Goal: Task Accomplishment & Management: Manage account settings

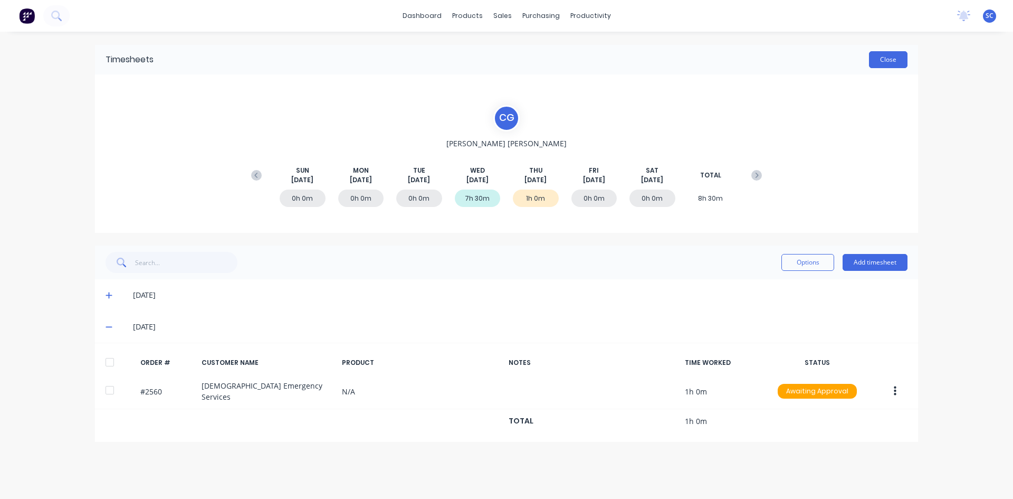
click at [892, 59] on button "Close" at bounding box center [888, 59] width 39 height 17
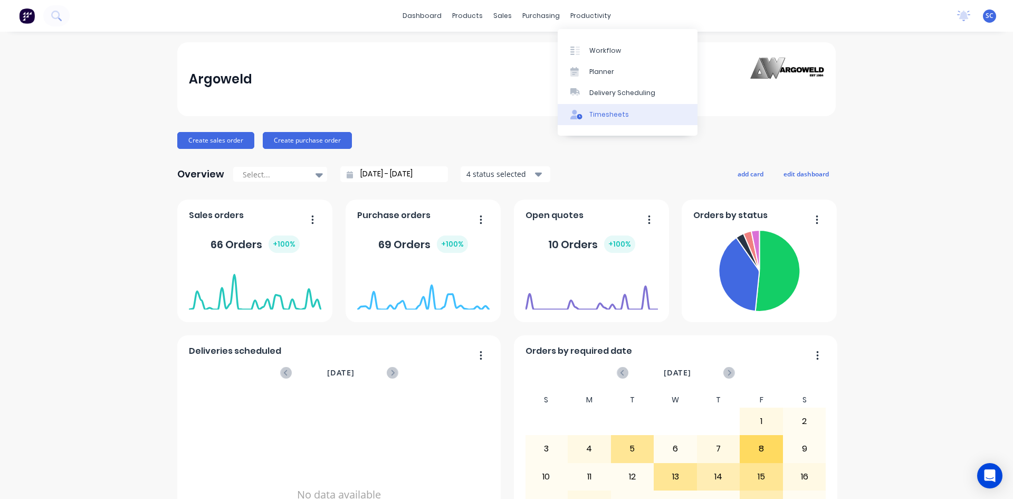
click at [607, 117] on div "Timesheets" at bounding box center [609, 114] width 40 height 9
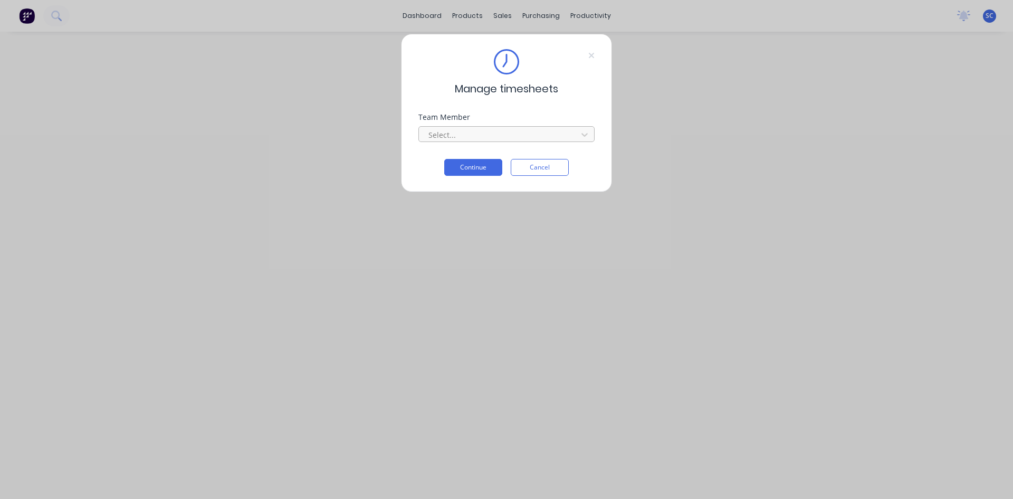
click at [500, 131] on div at bounding box center [499, 134] width 145 height 13
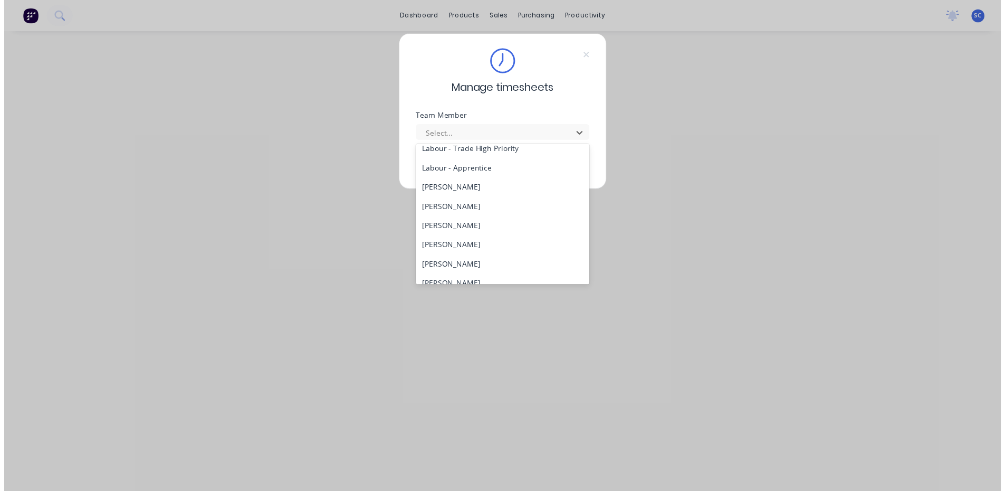
scroll to position [291, 0]
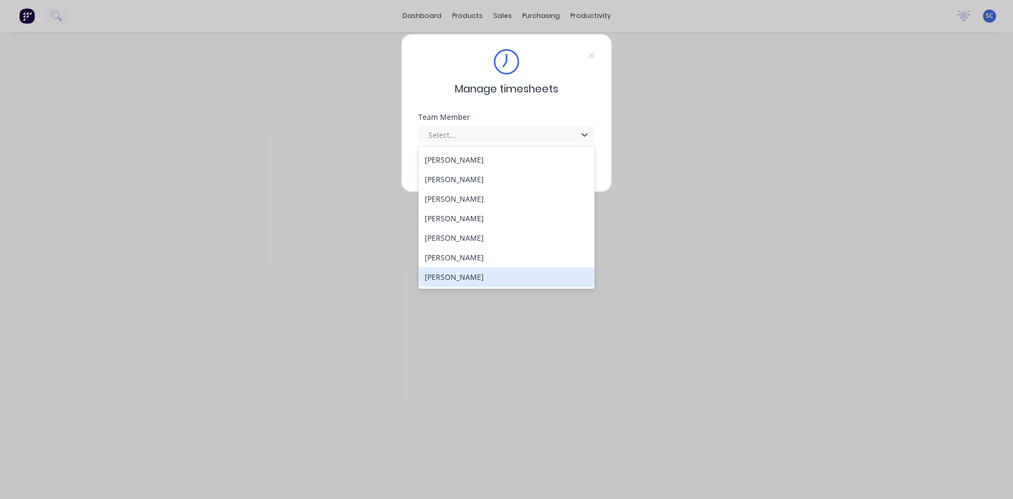
click at [485, 276] on div "[PERSON_NAME]" at bounding box center [506, 277] width 176 height 20
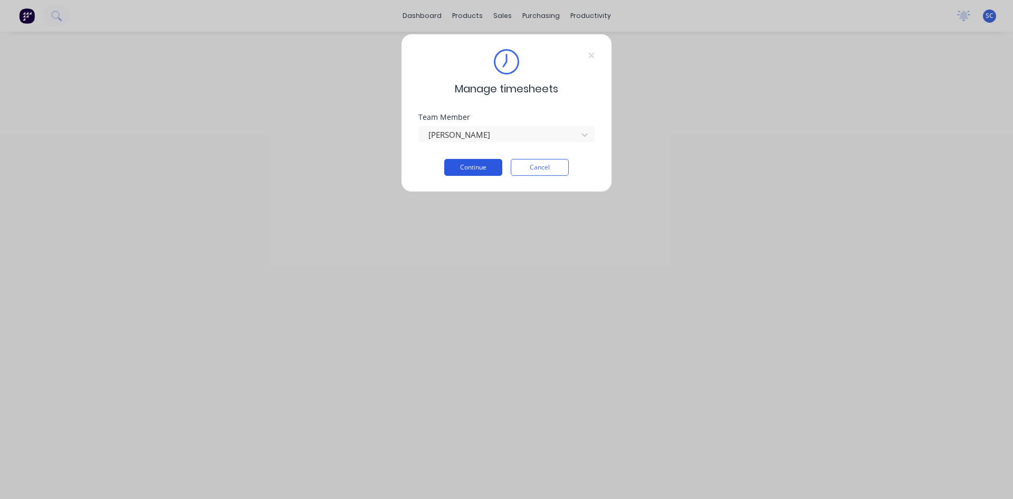
click at [472, 167] on button "Continue" at bounding box center [473, 167] width 58 height 17
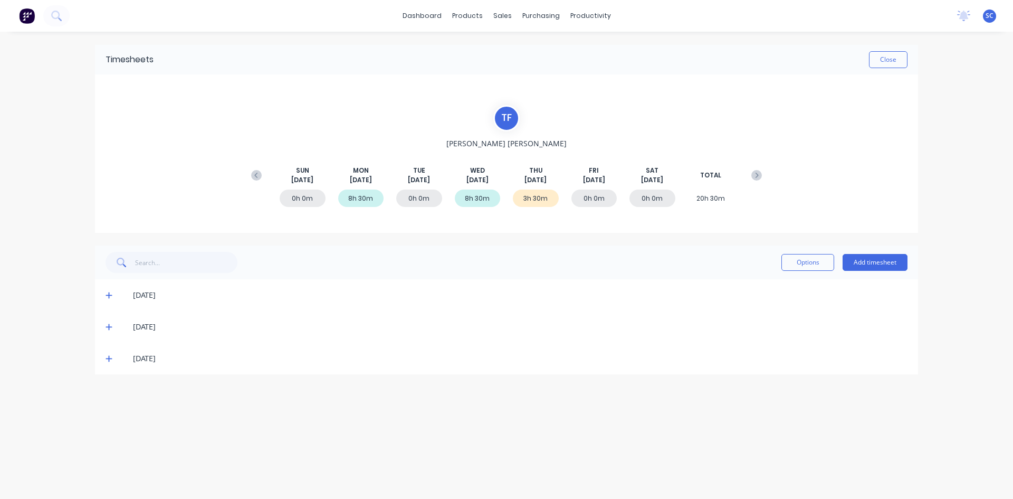
click at [108, 359] on icon at bounding box center [109, 359] width 6 height 6
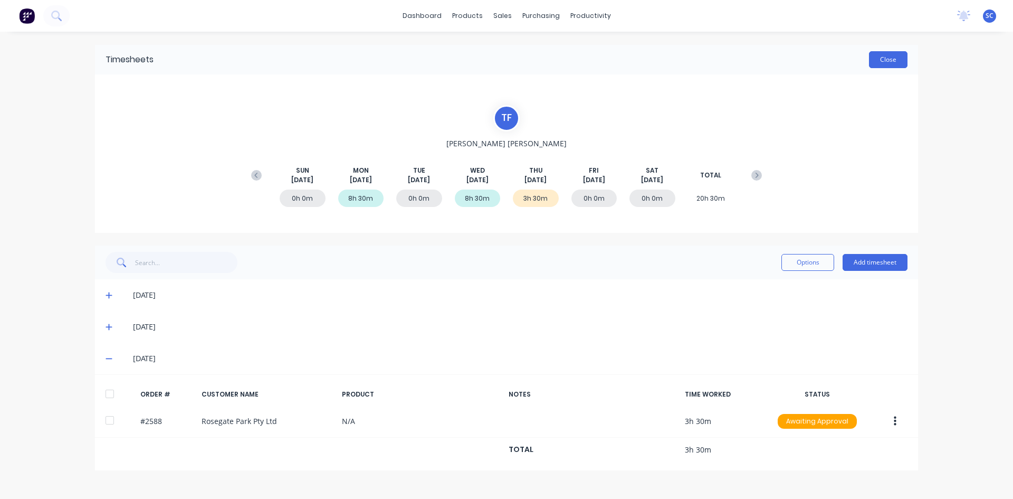
click at [884, 56] on button "Close" at bounding box center [888, 59] width 39 height 17
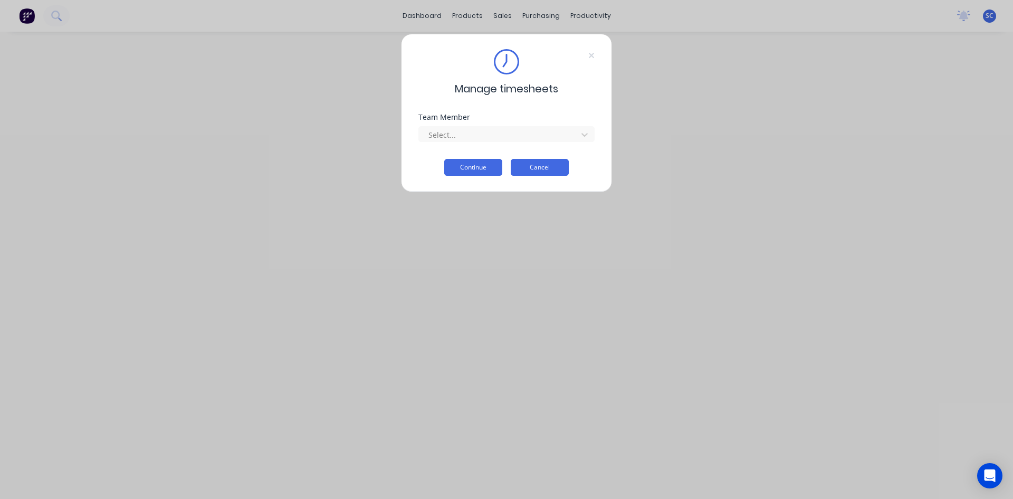
click at [557, 167] on button "Cancel" at bounding box center [540, 167] width 58 height 17
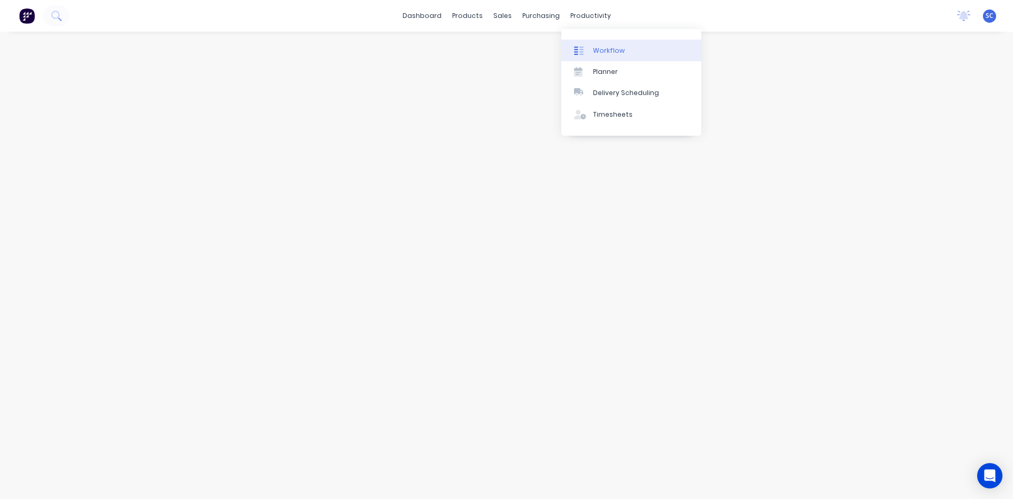
click at [600, 53] on div "Workflow" at bounding box center [609, 50] width 32 height 9
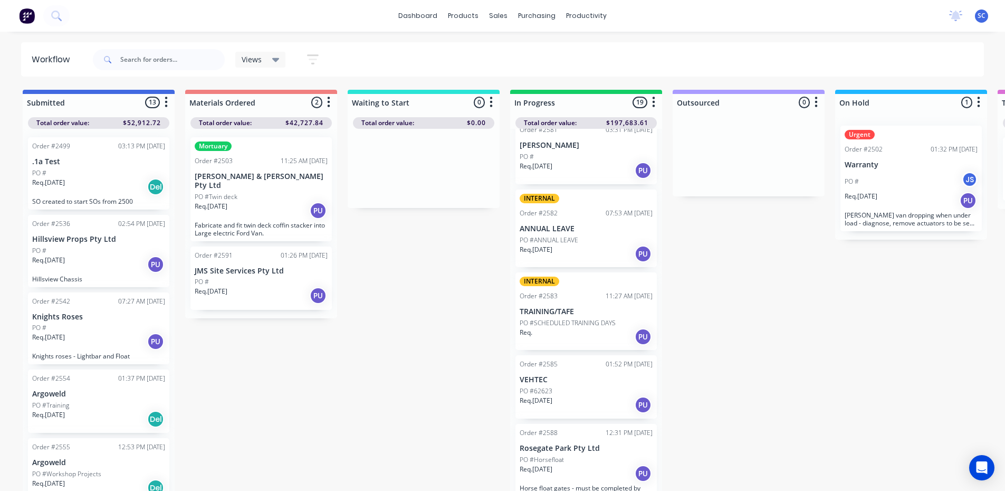
scroll to position [1123, 0]
click at [566, 372] on p "VEHTEC" at bounding box center [586, 376] width 133 height 9
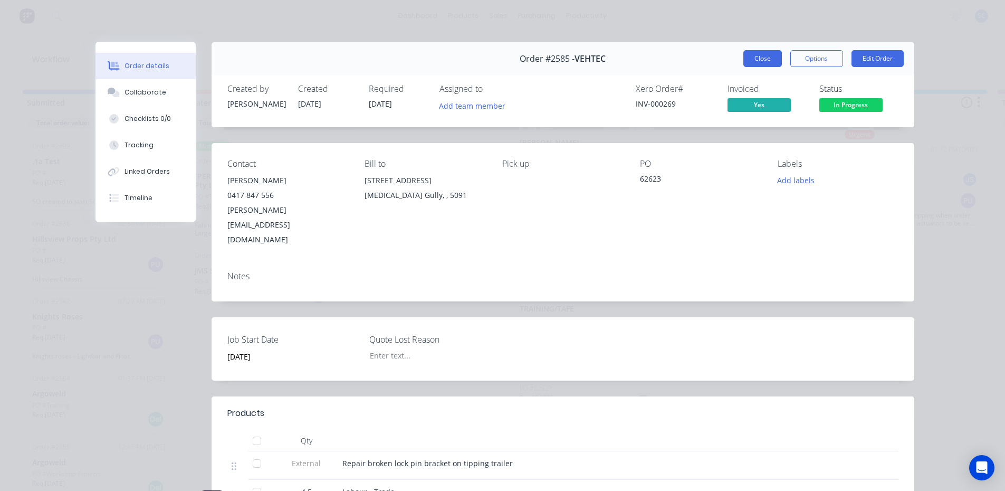
click at [765, 63] on button "Close" at bounding box center [762, 58] width 39 height 17
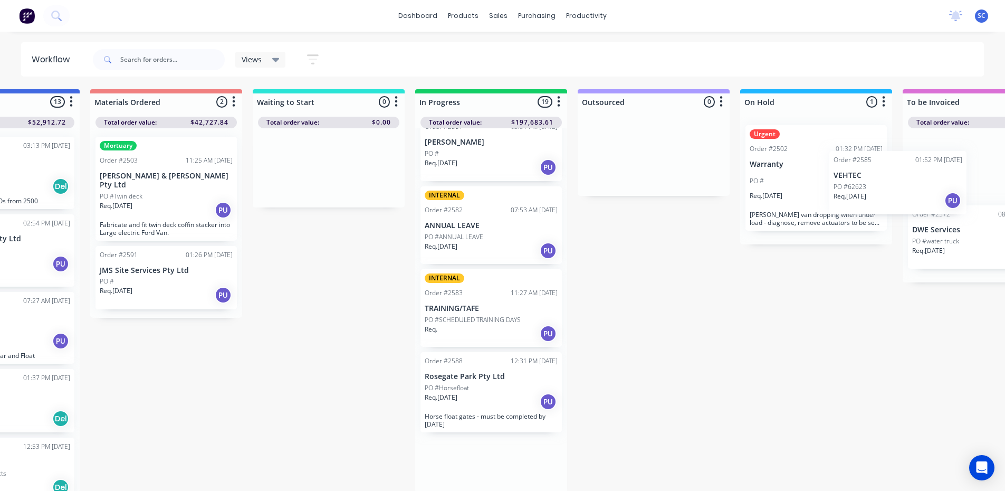
scroll to position [1, 166]
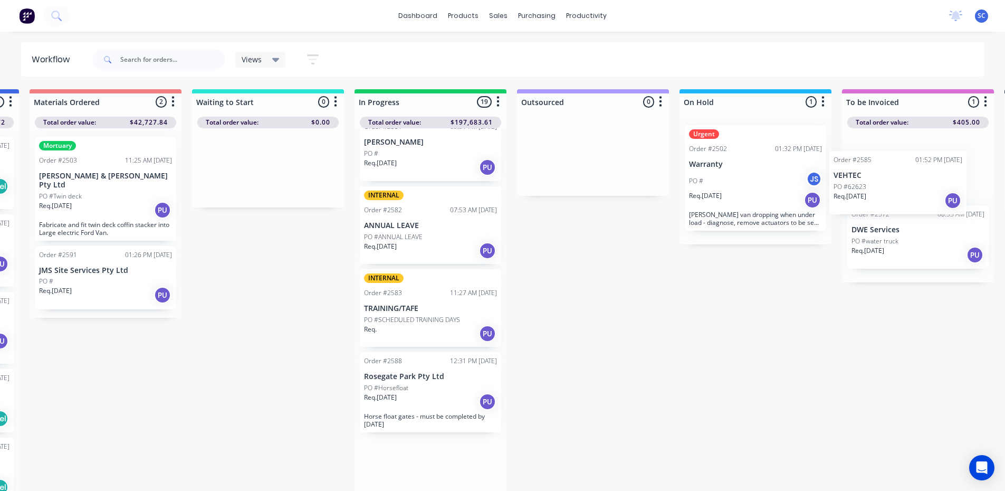
drag, startPoint x: 569, startPoint y: 382, endPoint x: 891, endPoint y: 181, distance: 379.0
click at [891, 181] on div "Submitted 13 Sort By Created date Required date Order number Customer name Most…" at bounding box center [715, 290] width 1759 height 403
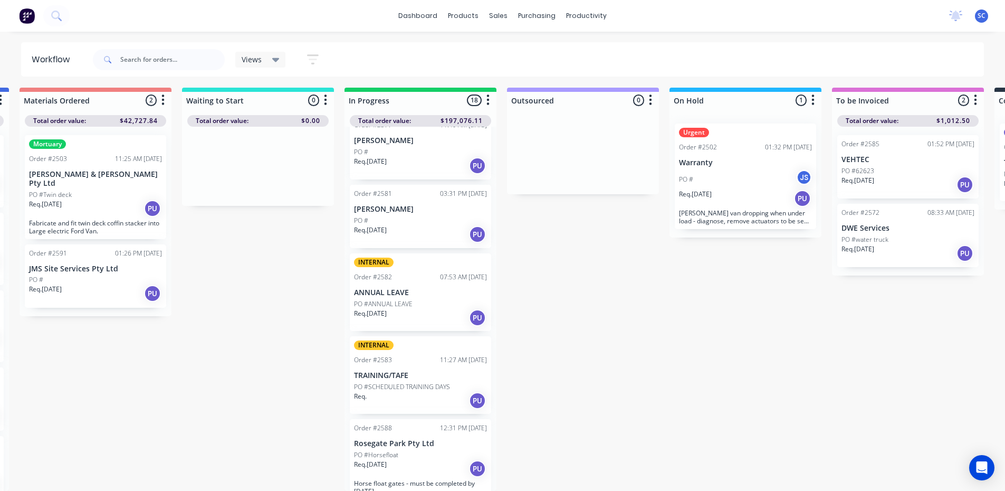
scroll to position [10, 166]
click at [422, 157] on div "Req. [DATE] PU" at bounding box center [420, 166] width 133 height 18
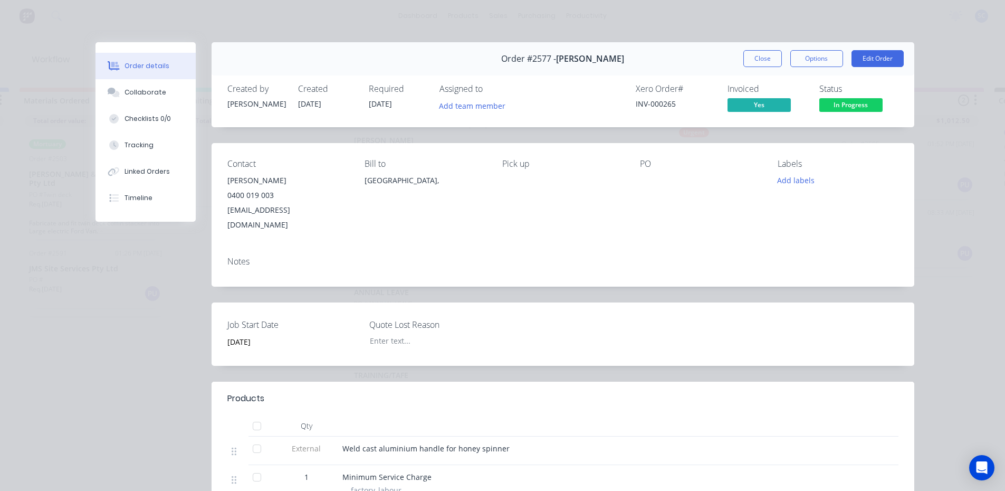
click at [748, 49] on div "Order #2577 - [PERSON_NAME] Close Options Edit Order" at bounding box center [563, 58] width 703 height 33
click at [749, 53] on button "Close" at bounding box center [762, 58] width 39 height 17
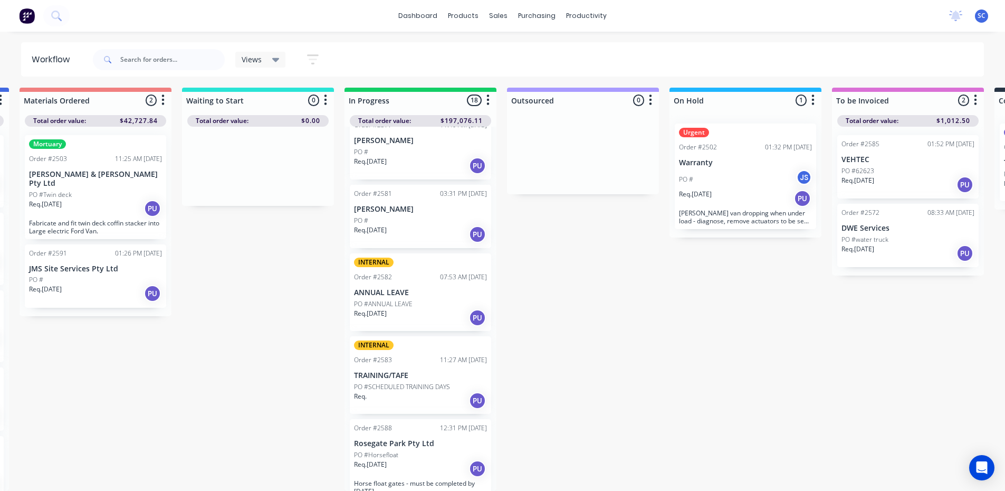
scroll to position [1053, 0]
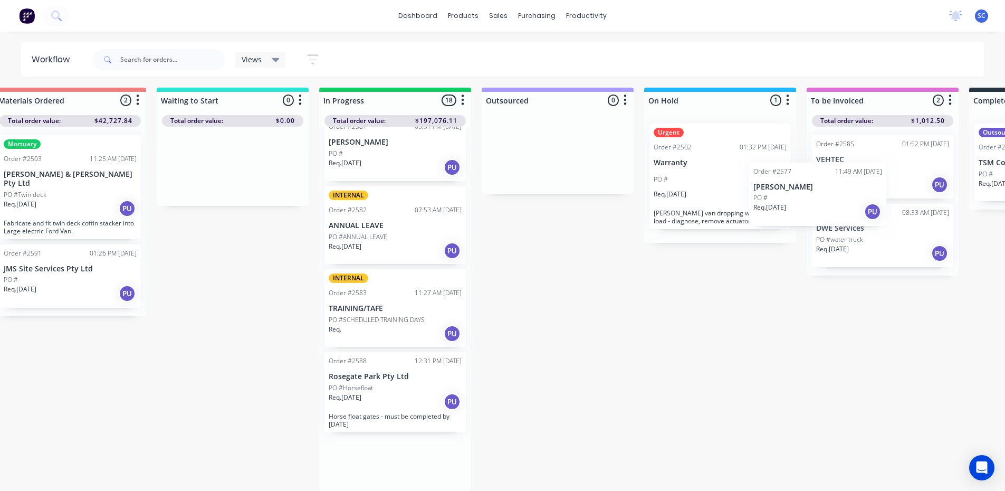
drag, startPoint x: 425, startPoint y: 143, endPoint x: 831, endPoint y: 207, distance: 410.6
click at [831, 207] on div "Submitted 13 Sort By Created date Required date Order number Customer name Most…" at bounding box center [680, 289] width 1759 height 403
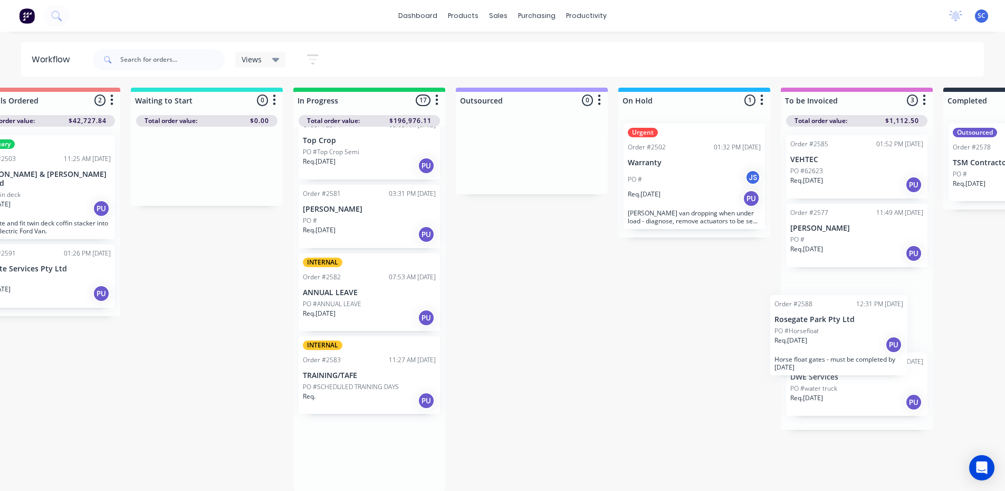
scroll to position [10, 245]
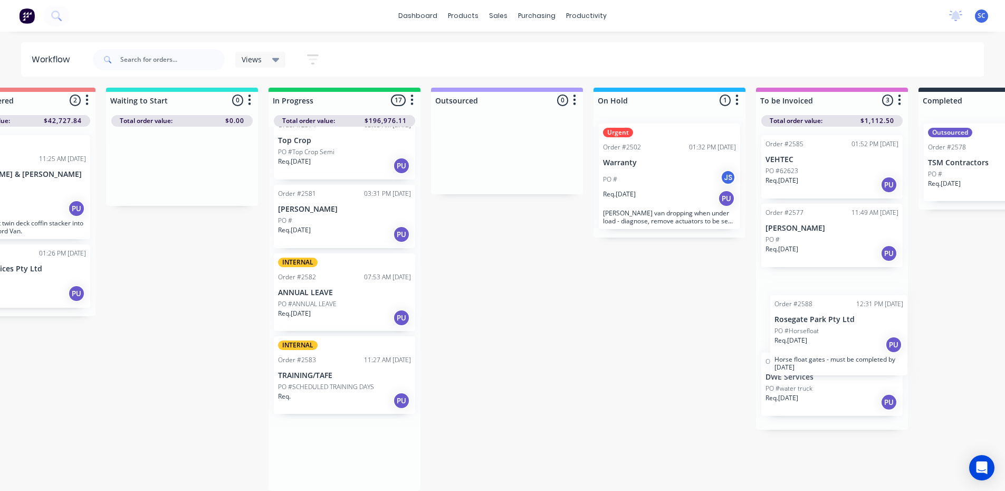
drag, startPoint x: 337, startPoint y: 452, endPoint x: 790, endPoint y: 344, distance: 465.8
click at [790, 344] on div "Submitted 13 Sort By Created date Required date Order number Customer name Most…" at bounding box center [629, 289] width 1759 height 403
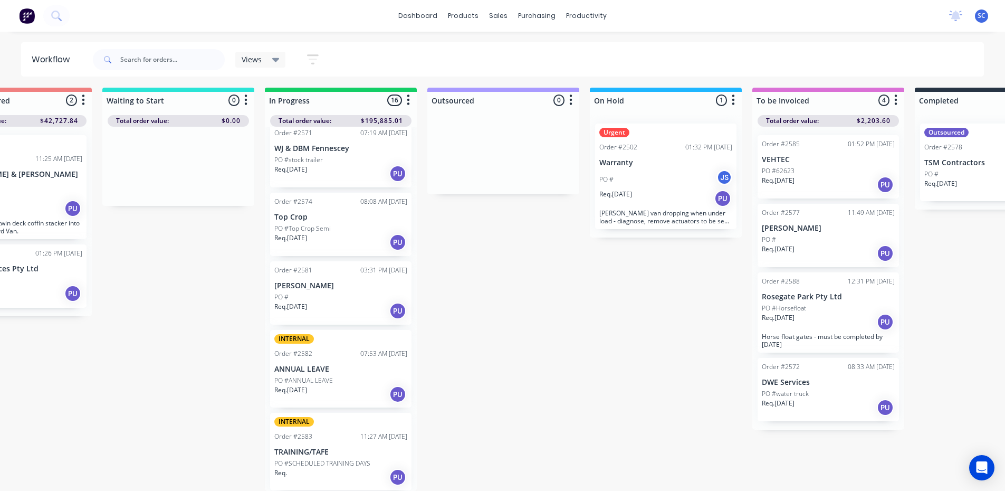
scroll to position [901, 0]
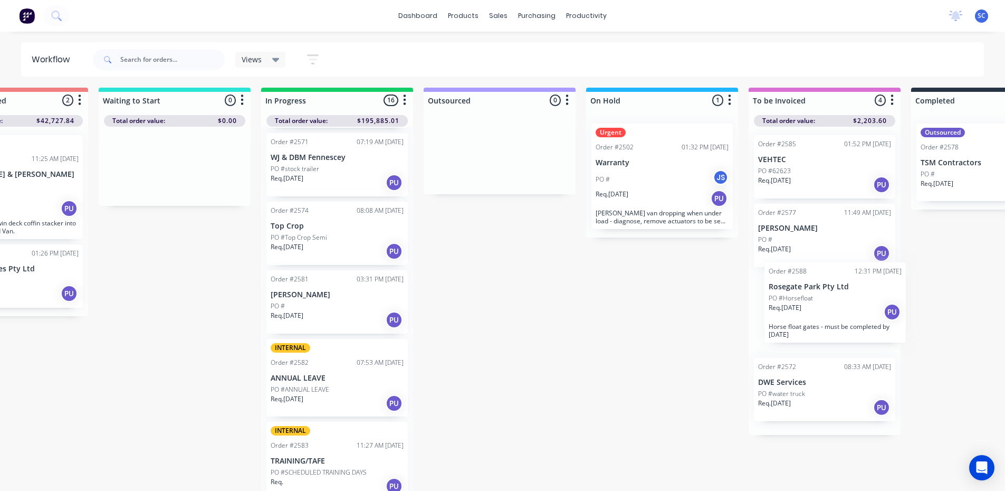
click at [819, 290] on div "Order #2585 01:52 PM [DATE] VEHTEC PO #62623 Req. [DATE] PU Order #2577 11:49 A…" at bounding box center [825, 281] width 152 height 308
click at [820, 292] on p "Rosegate Park Pty Ltd" at bounding box center [824, 296] width 133 height 9
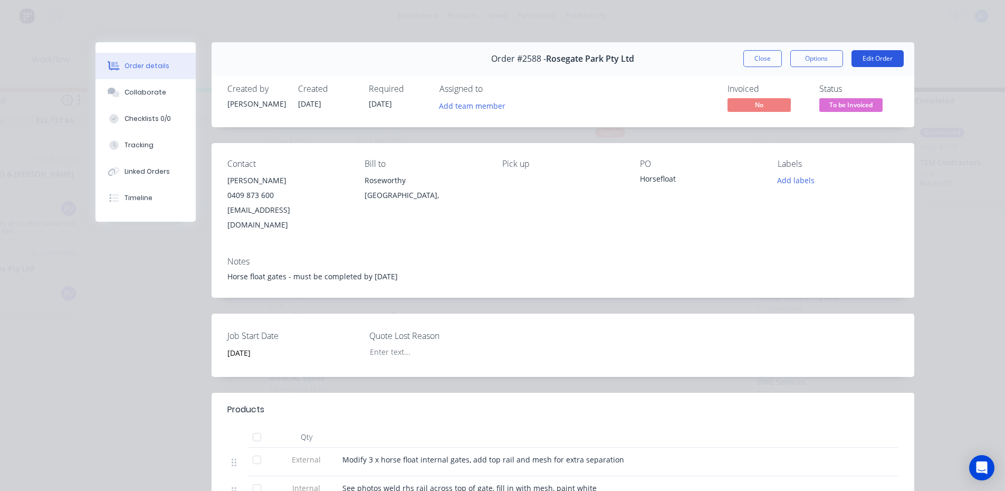
click at [867, 56] on button "Edit Order" at bounding box center [877, 58] width 52 height 17
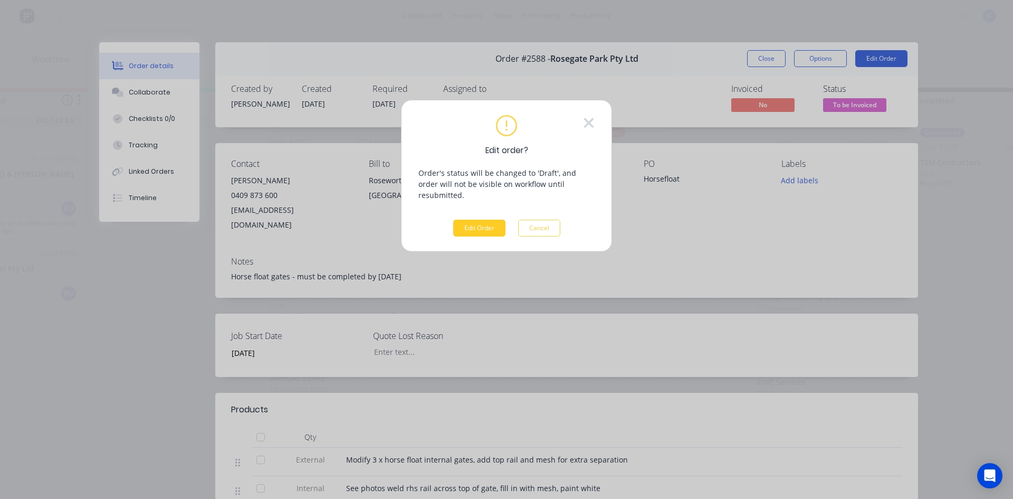
click at [484, 219] on button "Edit Order" at bounding box center [479, 227] width 52 height 17
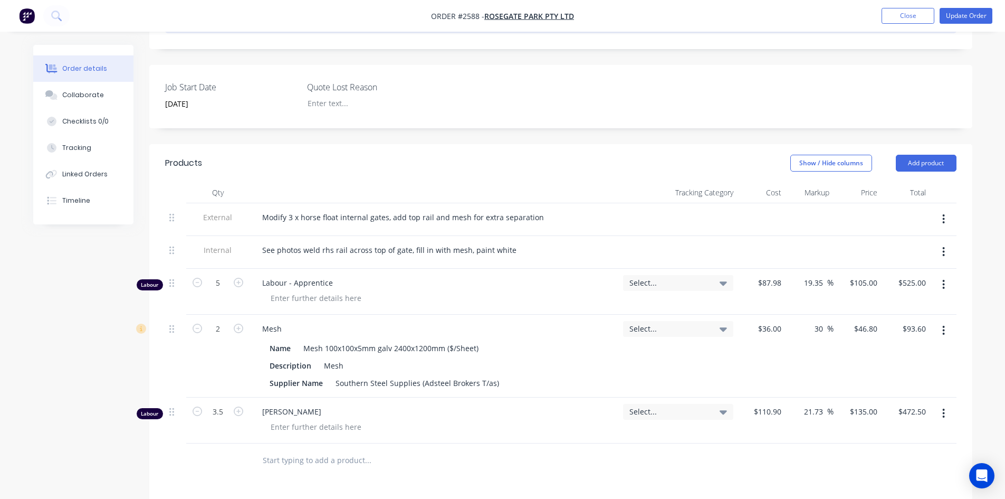
scroll to position [264, 0]
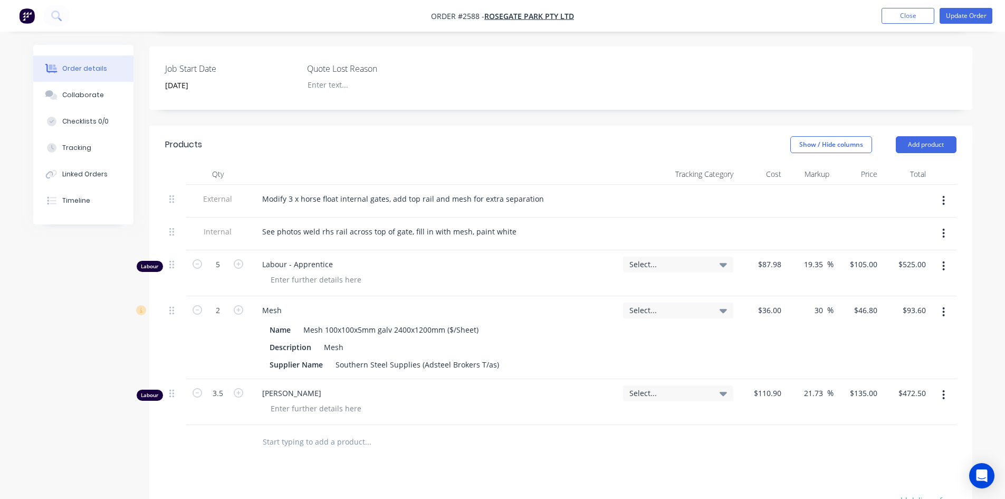
click at [278, 431] on input "text" at bounding box center [367, 441] width 211 height 21
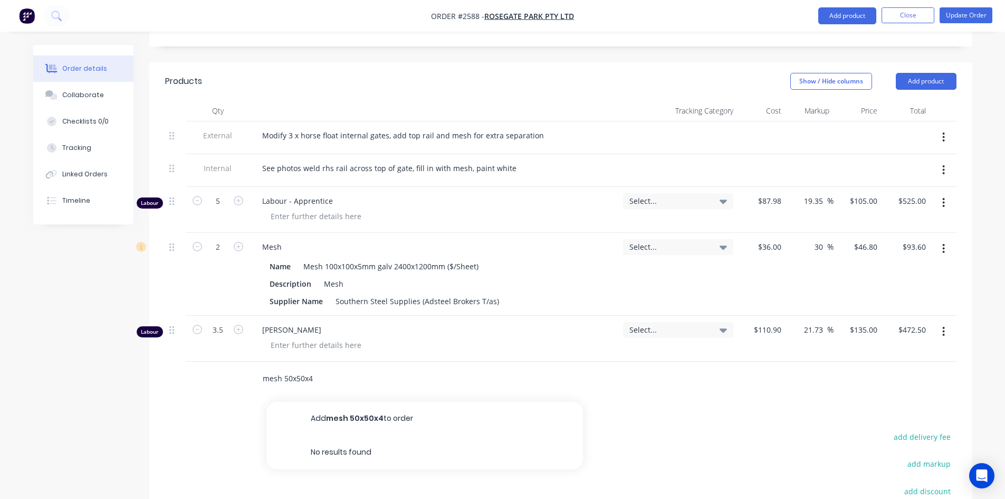
scroll to position [422, 0]
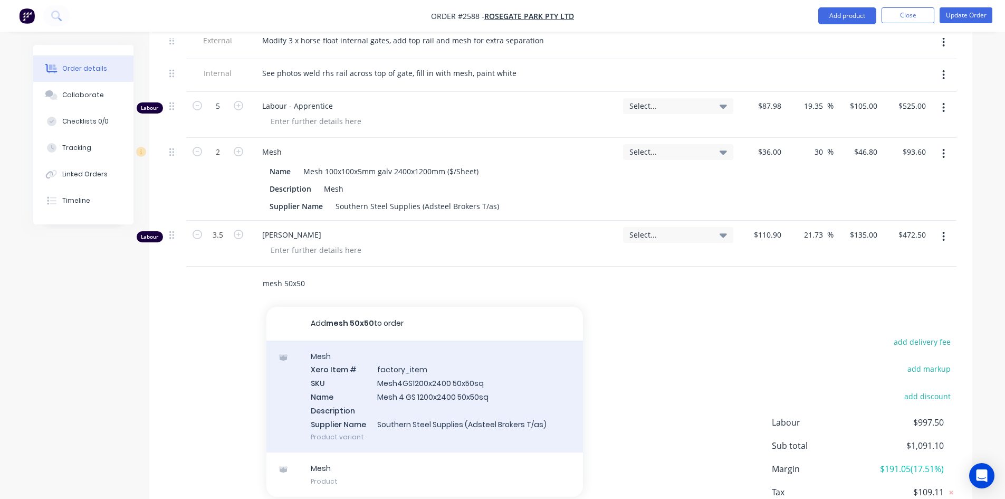
type input "mesh 50x50"
click at [405, 379] on div "Mesh Xero Item # factory_item SKU Mesh4GS1200x2400 50x50sq Name Mesh 4 GS 1200x…" at bounding box center [424, 396] width 317 height 112
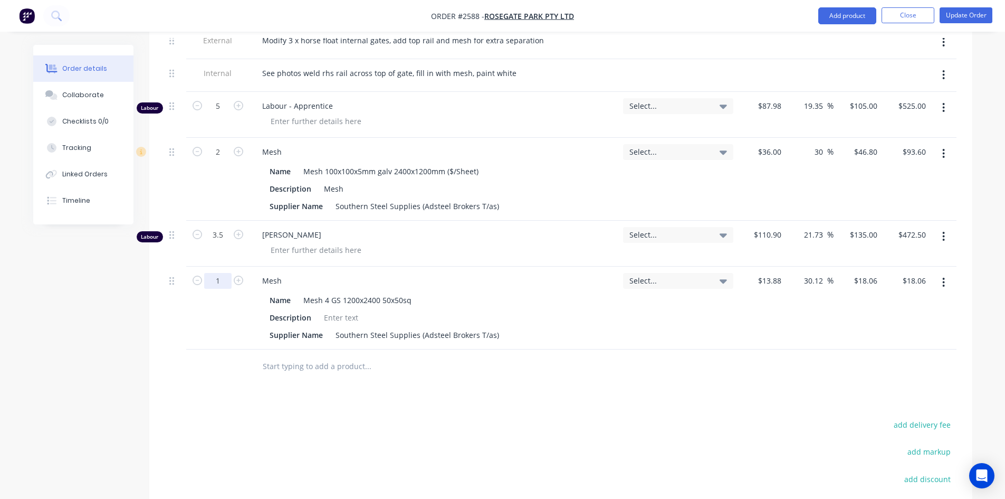
click at [224, 114] on input "1" at bounding box center [217, 106] width 27 height 16
type input "1"
type input "2"
type input "$36.12"
click at [338, 356] on input "text" at bounding box center [367, 366] width 211 height 21
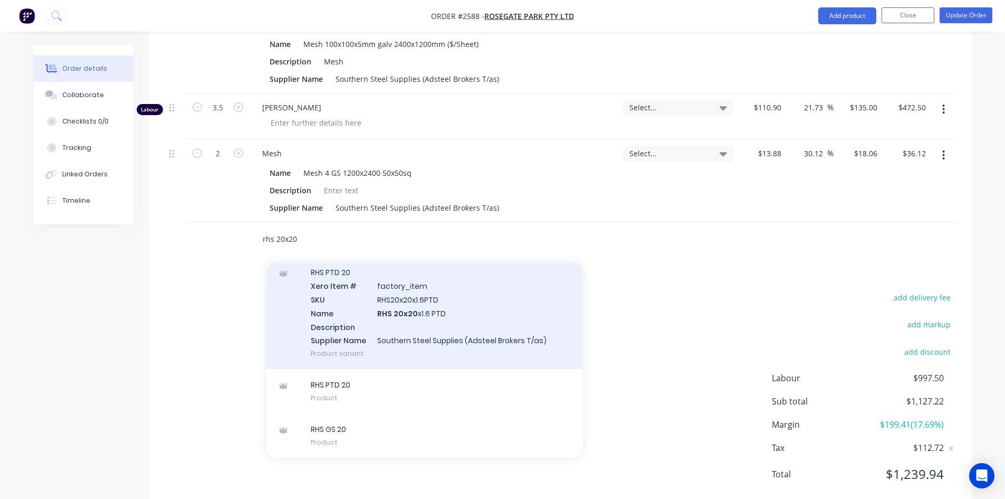
scroll to position [561, 0]
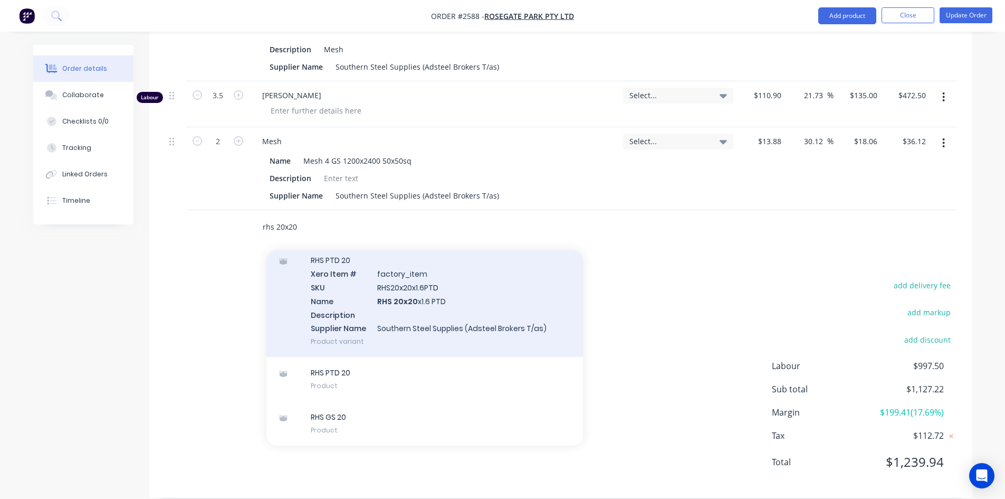
type input "rhs 20x20"
click at [398, 281] on div "RHS PTD 20 Xero Item # factory_item SKU RHS20x20x1.6PTD Name RHS 20x20 x1.6 PTD…" at bounding box center [424, 300] width 317 height 112
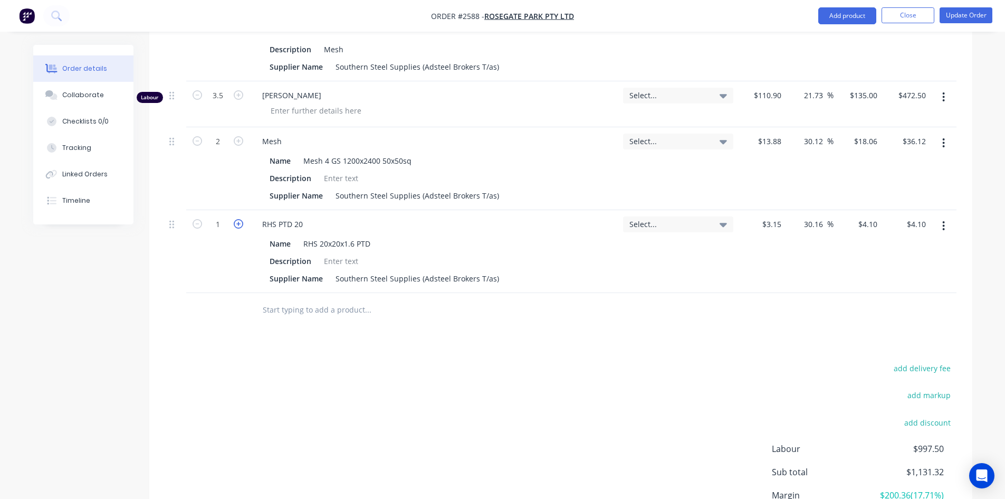
click at [234, 219] on icon "button" at bounding box center [238, 223] width 9 height 9
type input "2"
type input "$8.20"
click at [234, 219] on icon "button" at bounding box center [238, 223] width 9 height 9
type input "3"
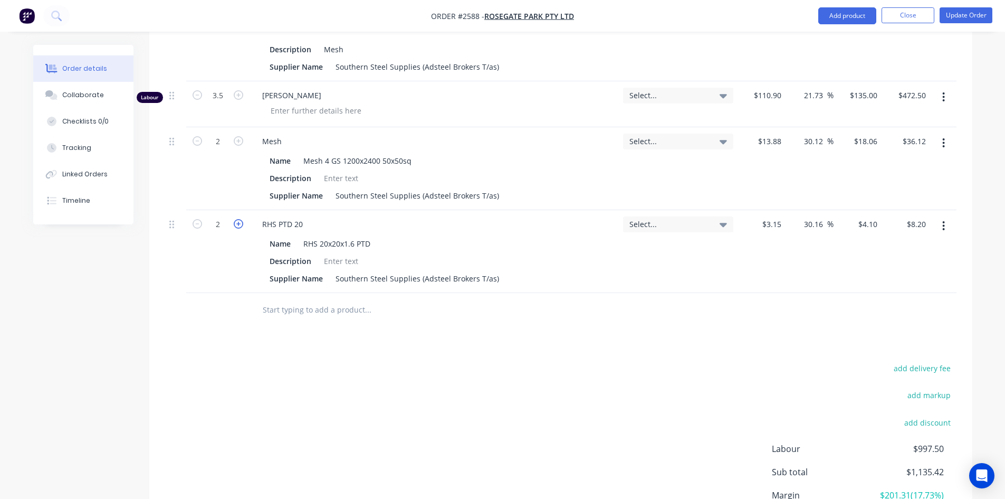
type input "$12.30"
click at [983, 16] on button "Update Order" at bounding box center [966, 15] width 53 height 16
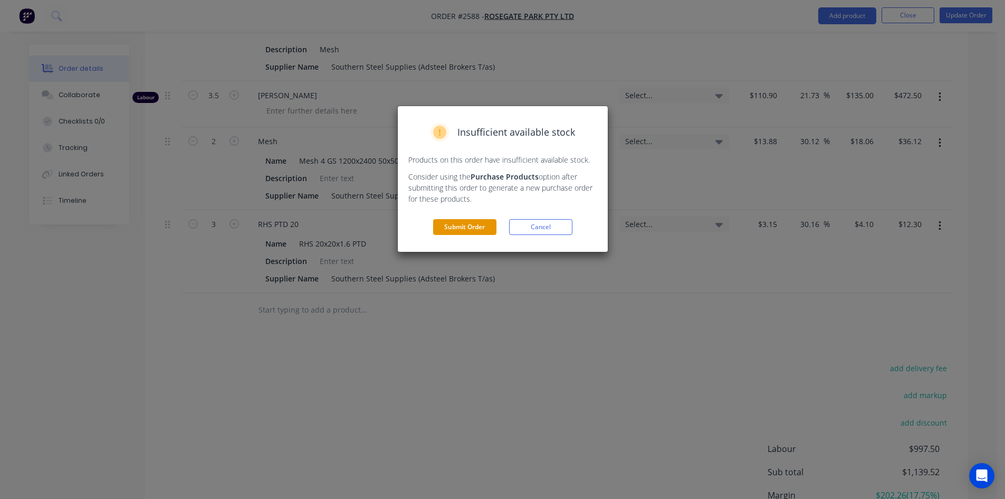
click at [462, 226] on button "Submit Order" at bounding box center [464, 227] width 63 height 16
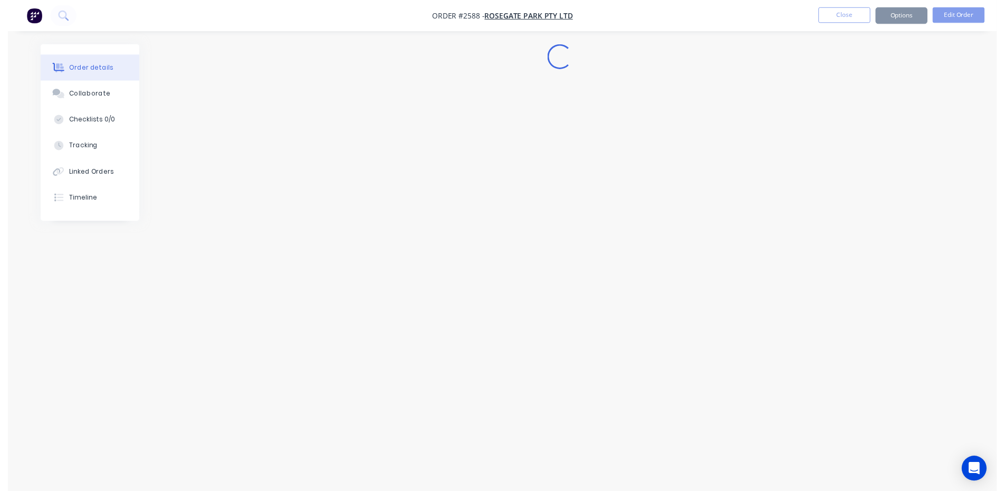
scroll to position [0, 0]
